Goal: Understand process/instructions: Learn how to perform a task or action

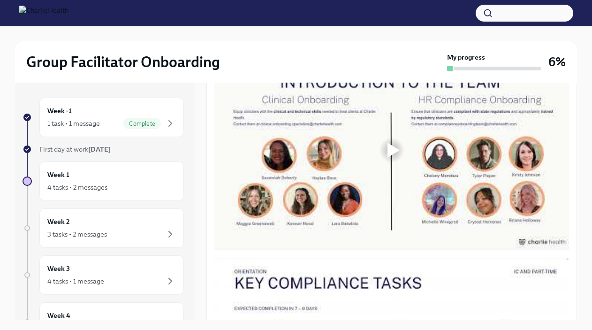
scroll to position [492, 0]
click at [392, 157] on div at bounding box center [393, 149] width 12 height 15
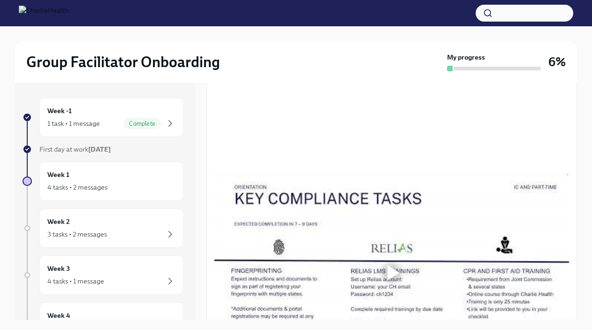
scroll to position [579, 0]
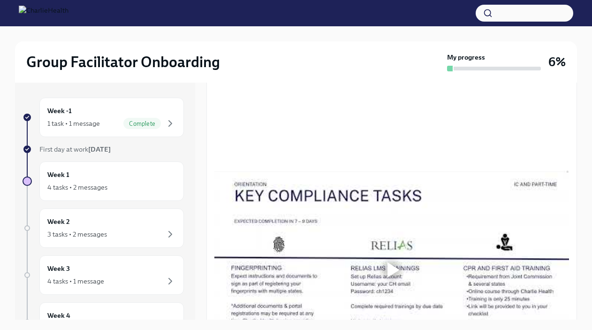
click at [392, 277] on div at bounding box center [393, 269] width 12 height 15
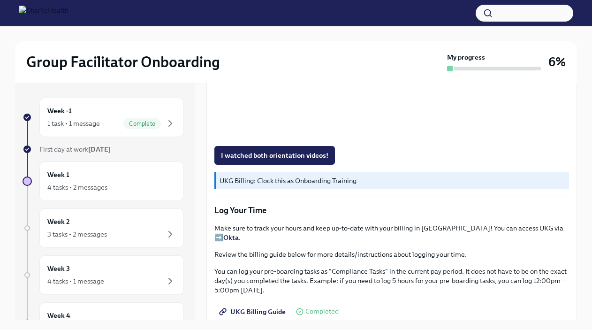
scroll to position [856, 0]
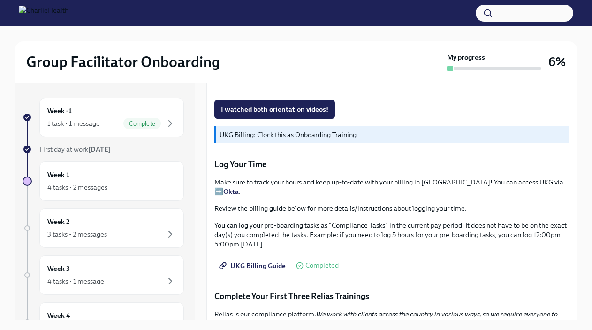
click at [243, 275] on link "UKG Billing Guide" at bounding box center [253, 265] width 78 height 19
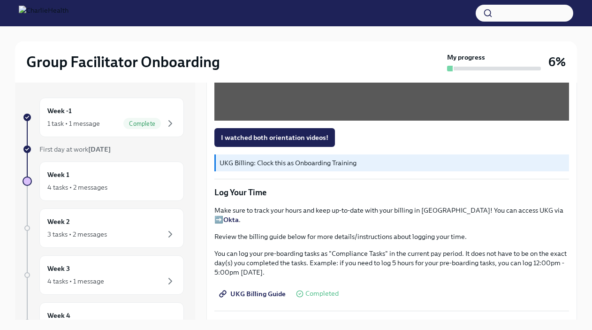
scroll to position [827, 0]
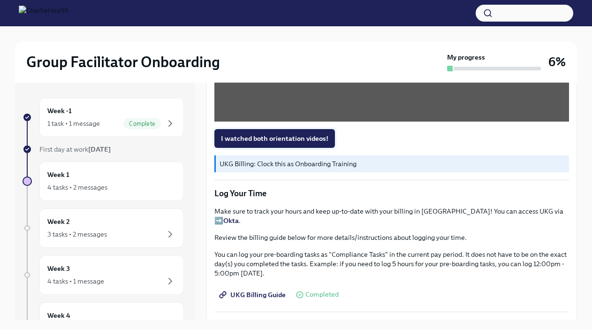
click at [286, 143] on span "I watched both orientation videos!" at bounding box center [274, 138] width 107 height 9
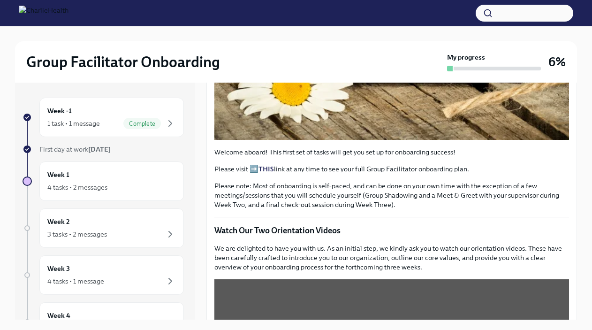
scroll to position [256, 0]
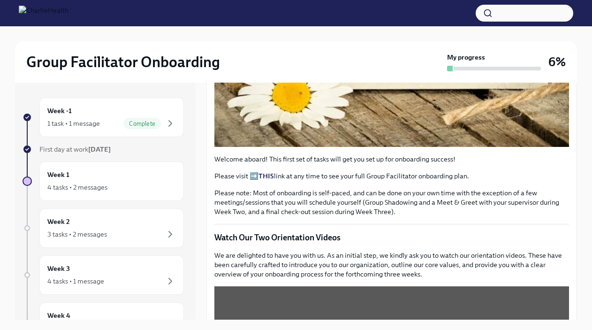
click at [517, 9] on button "button" at bounding box center [524, 13] width 98 height 17
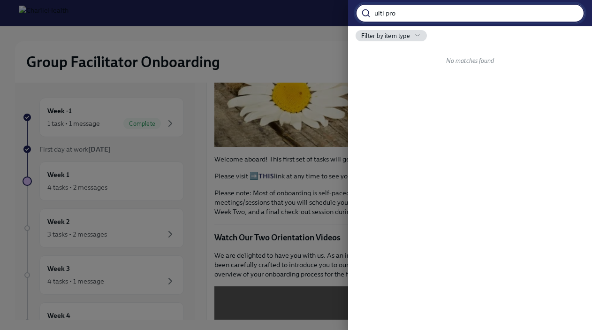
drag, startPoint x: 420, startPoint y: 13, endPoint x: 335, endPoint y: -15, distance: 89.7
click at [335, 0] on html "Group Facilitator Onboarding My progress 6% Week -1 1 task • 1 message Complete…" at bounding box center [296, 173] width 592 height 346
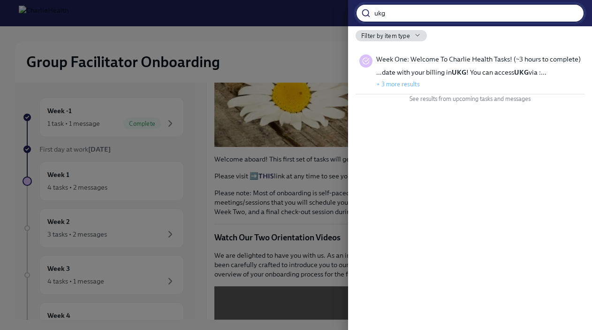
type input "ukg"
click at [452, 69] on strong "UKG" at bounding box center [459, 72] width 15 height 8
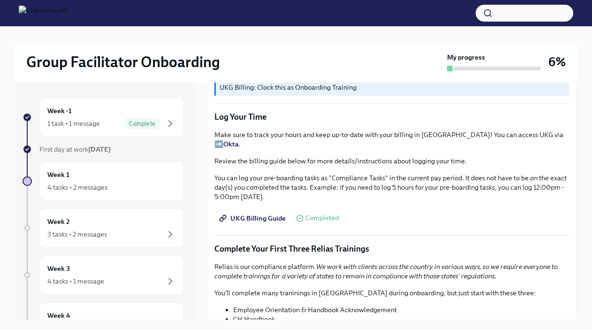
scroll to position [906, 0]
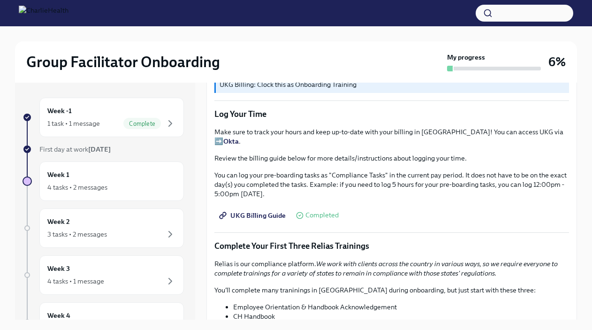
click at [245, 218] on span "UKG Billing Guide" at bounding box center [253, 215] width 65 height 9
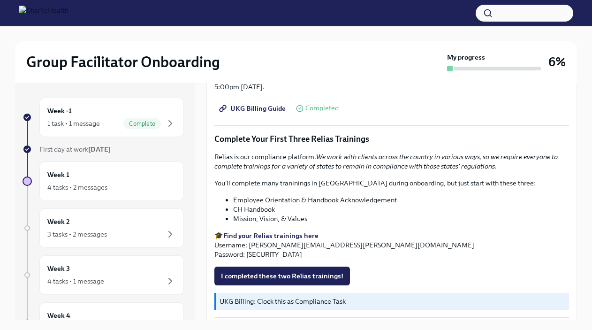
scroll to position [1016, 0]
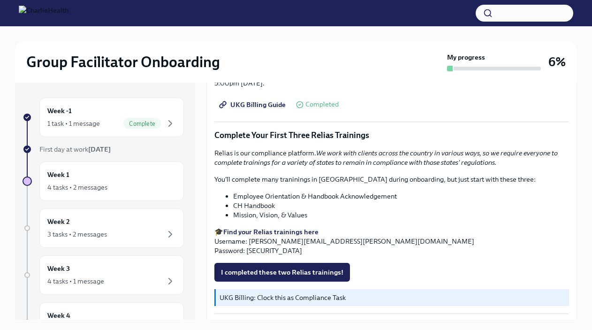
click at [287, 234] on strong "Find your Relias trainings here" at bounding box center [270, 231] width 95 height 8
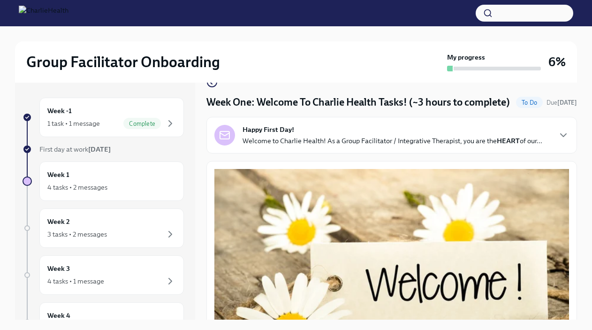
scroll to position [0, 0]
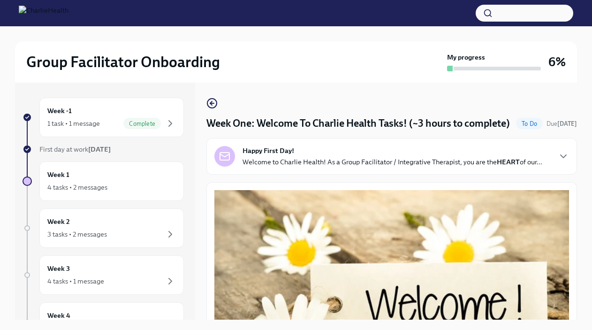
click at [336, 166] on div "Happy First Day! Welcome to Charlie Health! As a Group Facilitator / Integrativ…" at bounding box center [392, 156] width 300 height 21
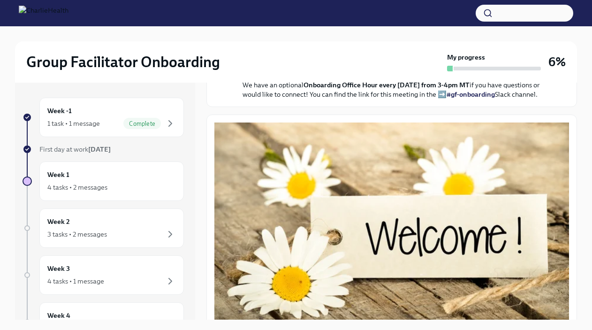
scroll to position [326, 0]
click at [400, 63] on strong "submit a ticket HERE" at bounding box center [420, 59] width 66 height 8
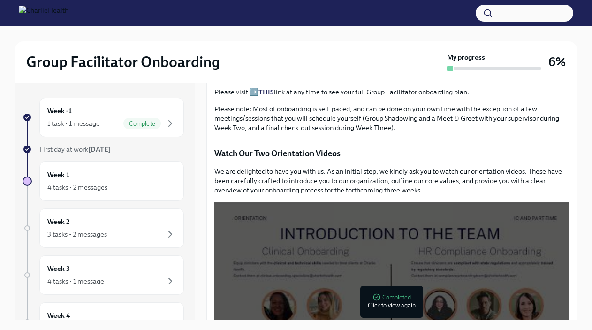
scroll to position [599, 0]
click at [265, 96] on strong "THIS" at bounding box center [265, 91] width 15 height 8
